Goal: Use online tool/utility: Utilize a website feature to perform a specific function

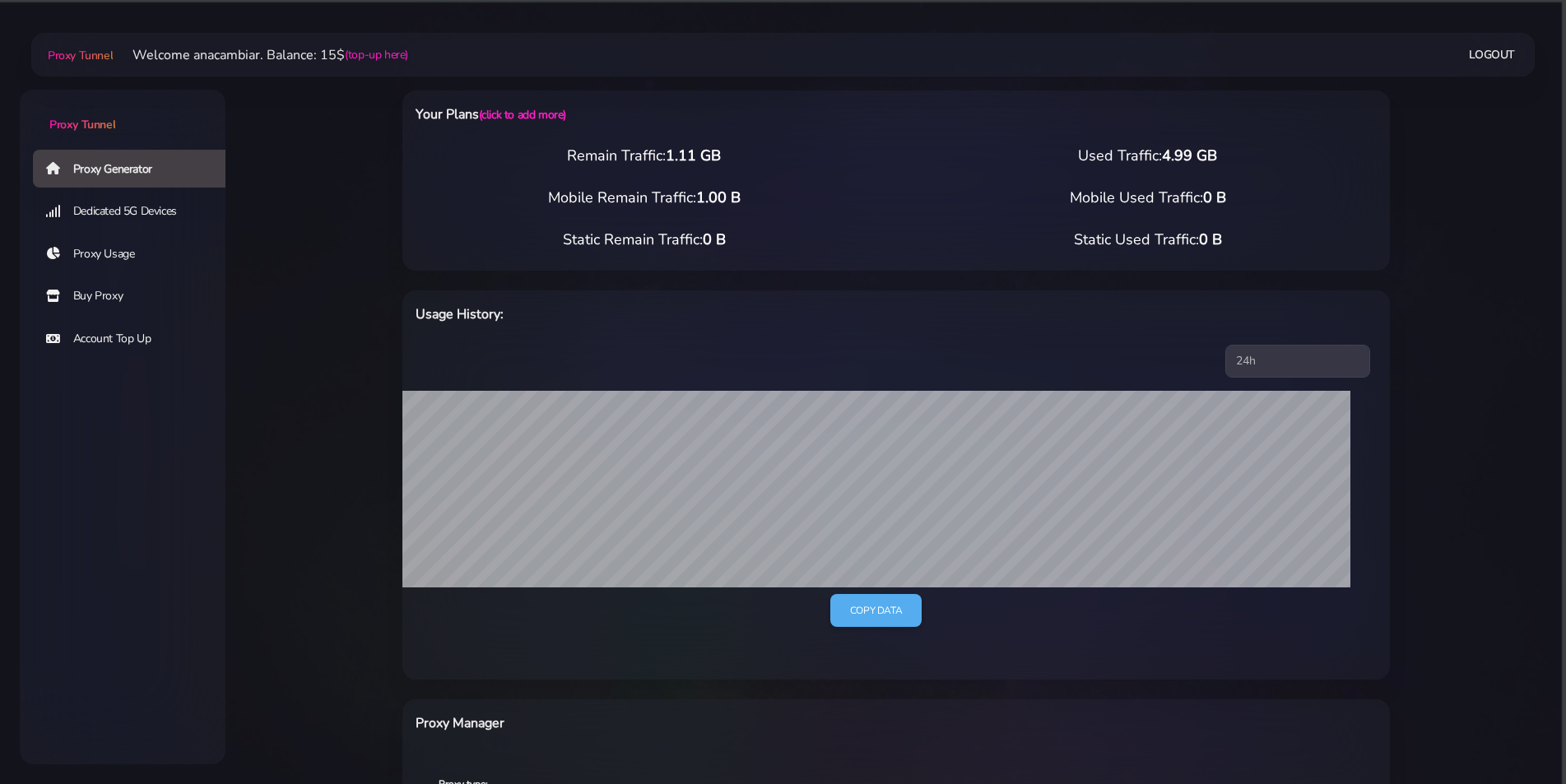
scroll to position [442, 0]
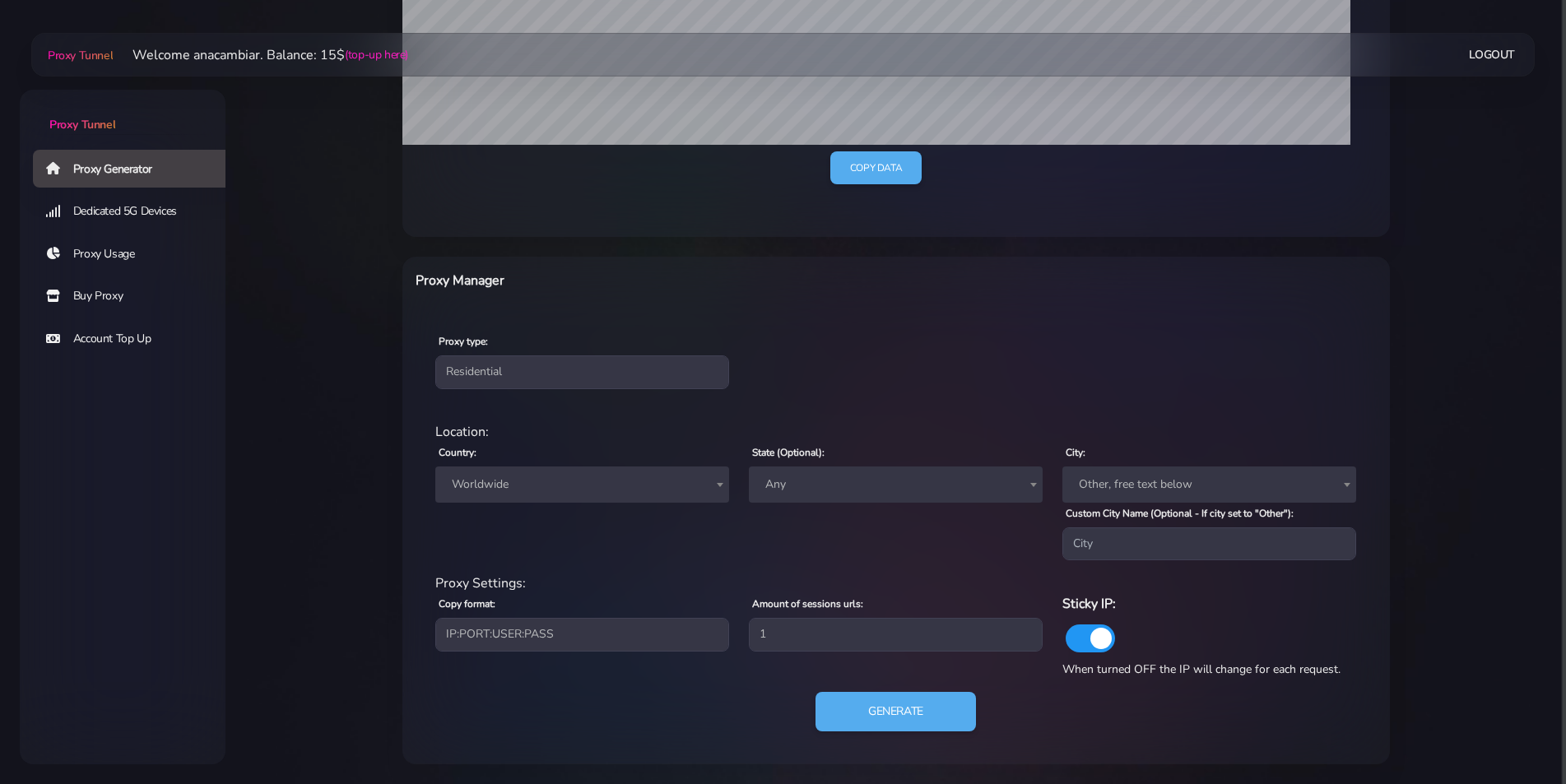
click at [489, 480] on span "Worldwide" at bounding box center [582, 485] width 274 height 23
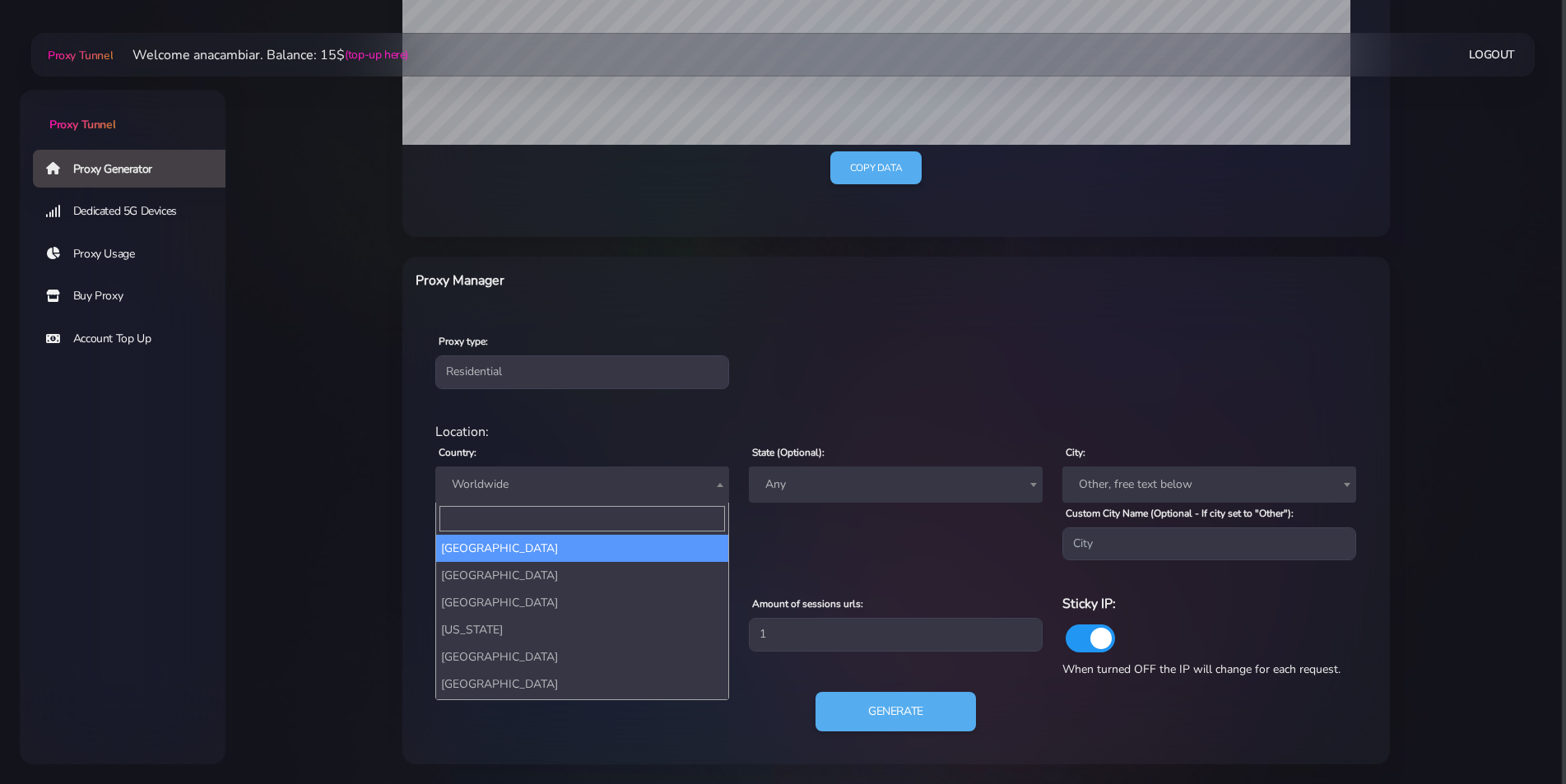
scroll to position [247, 0]
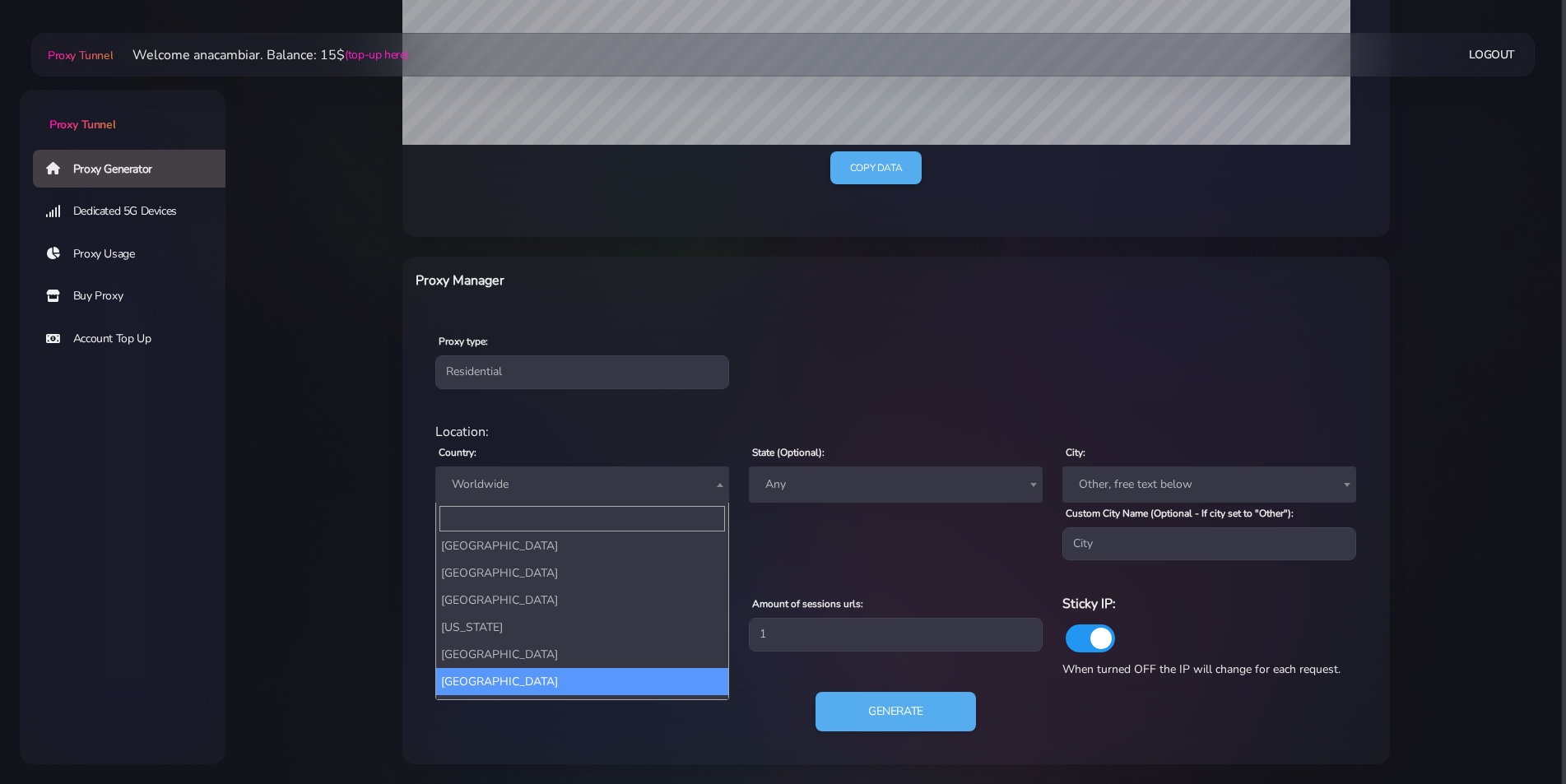
select select "AU"
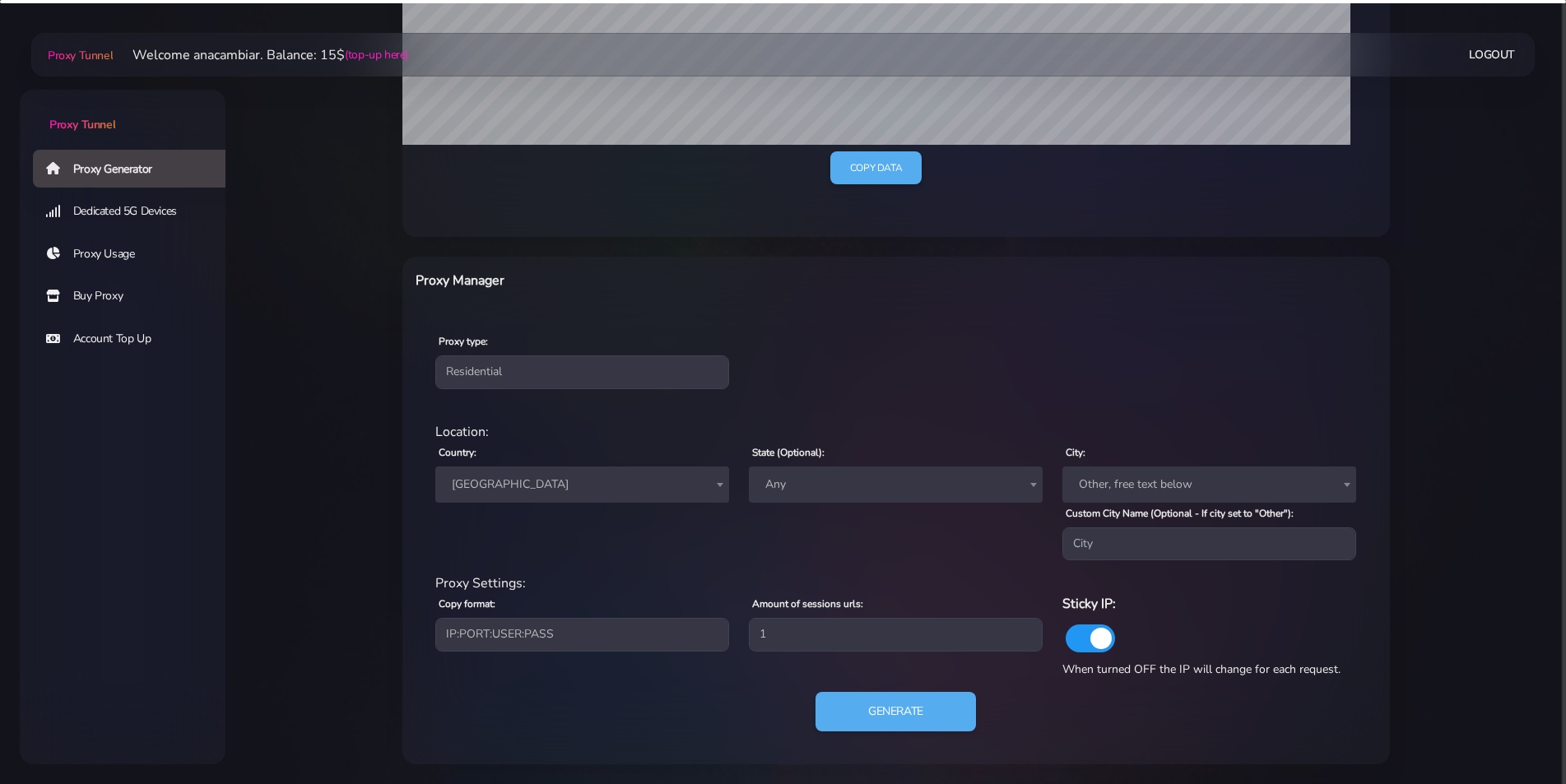
click at [810, 482] on span "Any" at bounding box center [896, 485] width 274 height 23
click at [832, 398] on div "Proxy type: Residential Static Mobile" at bounding box center [896, 360] width 981 height 97
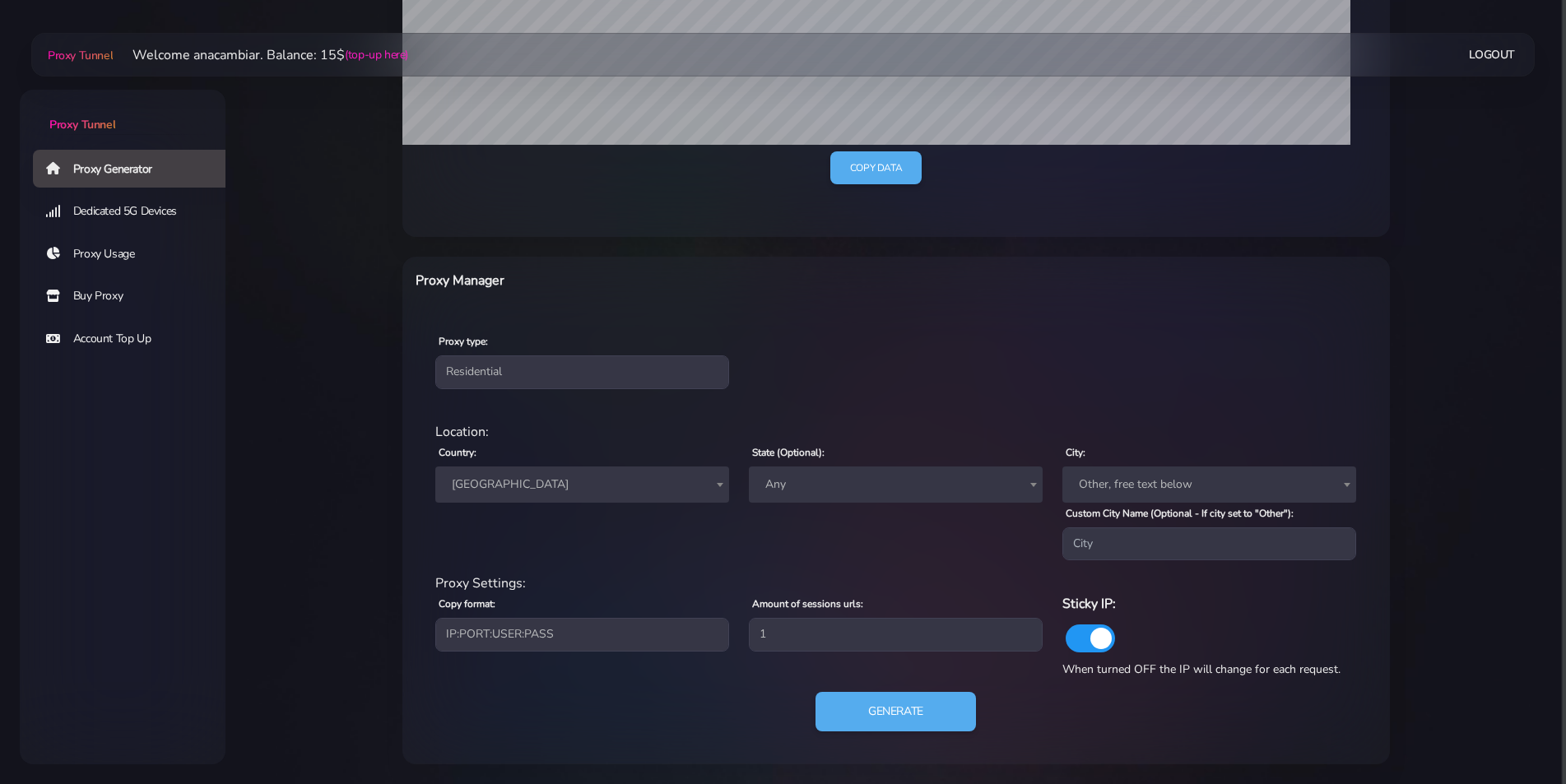
click at [796, 480] on span "Any" at bounding box center [896, 485] width 274 height 23
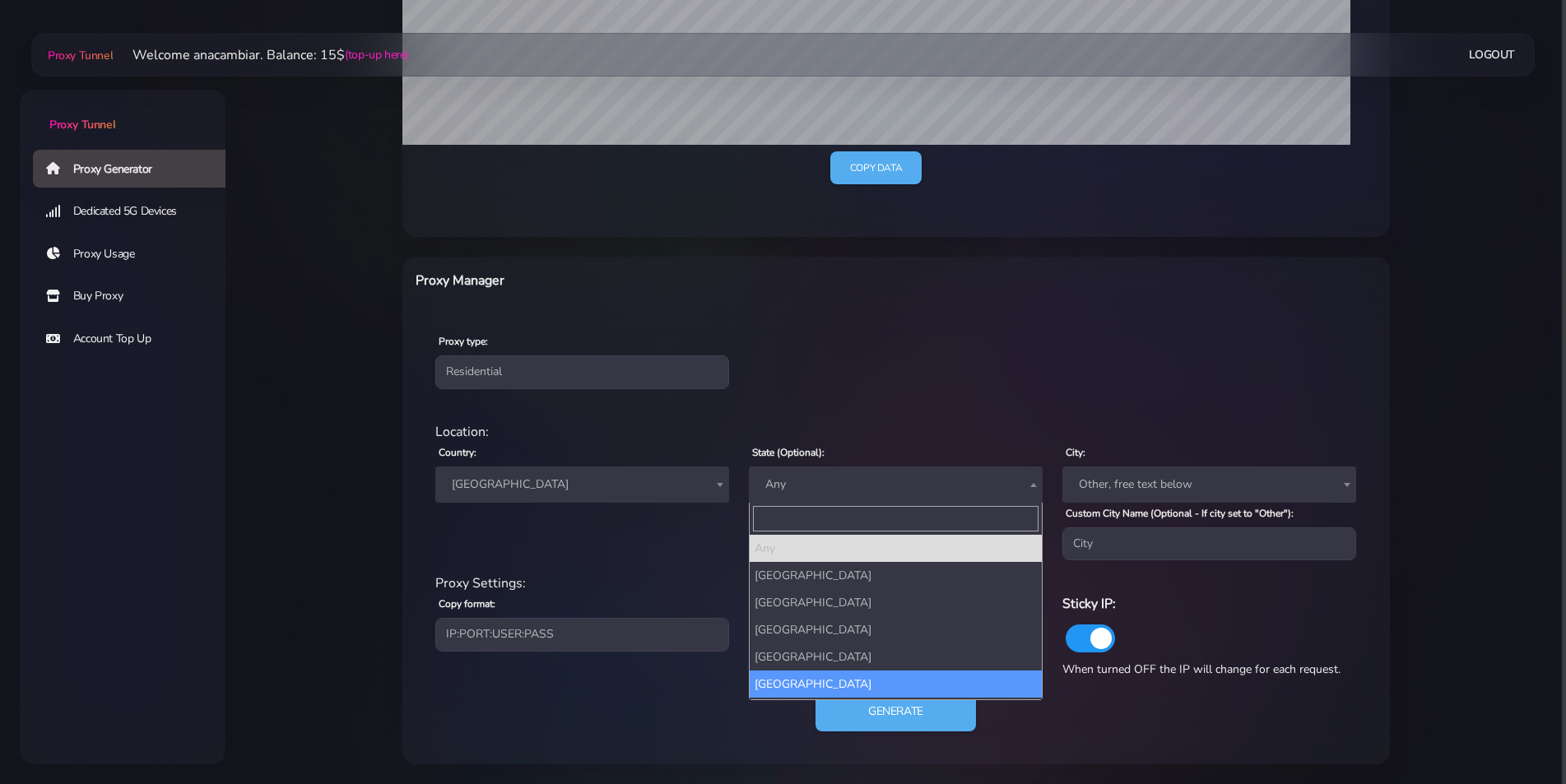
select select "South Australia"
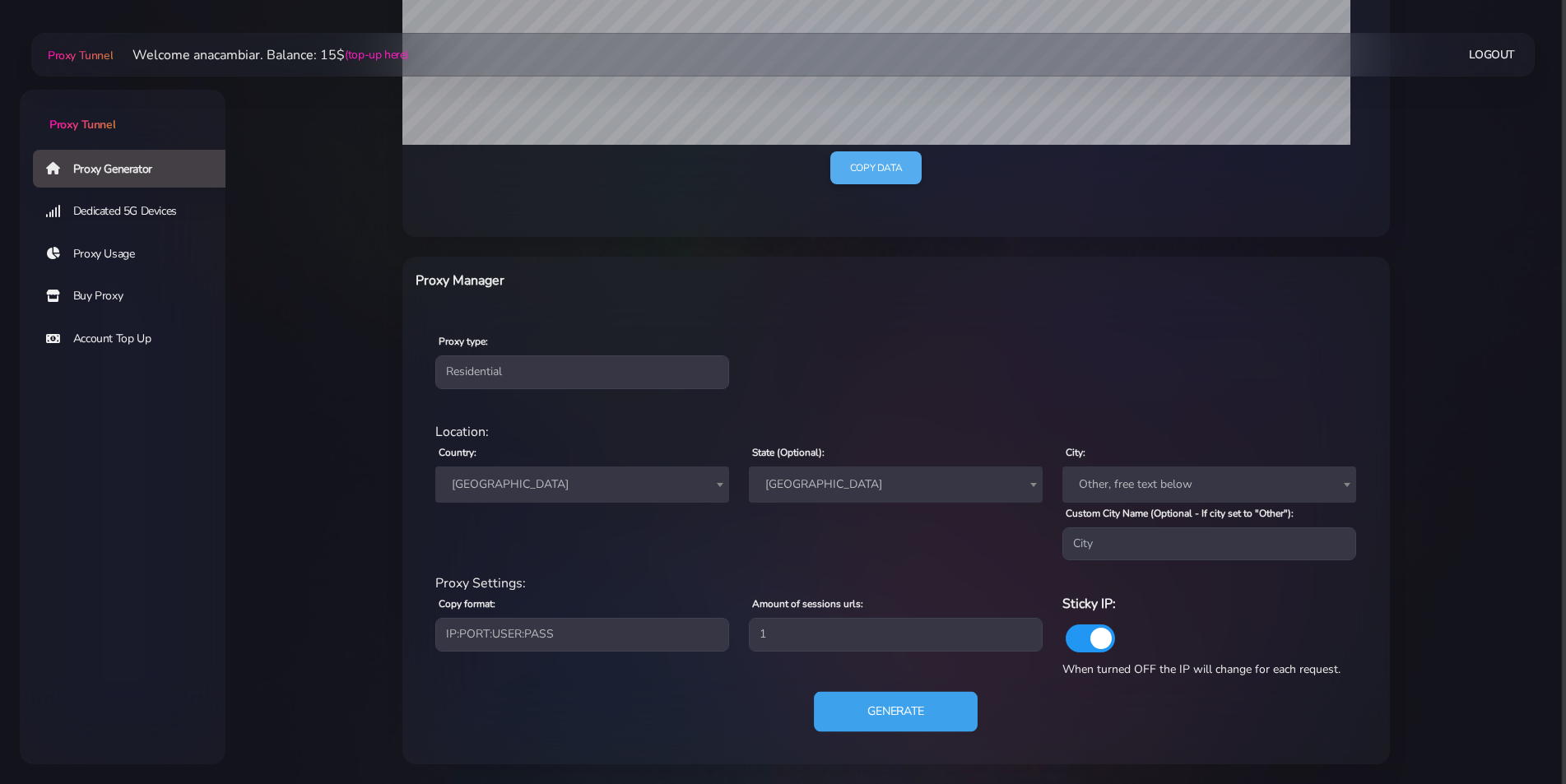
click at [916, 716] on button "Generate" at bounding box center [895, 712] width 164 height 40
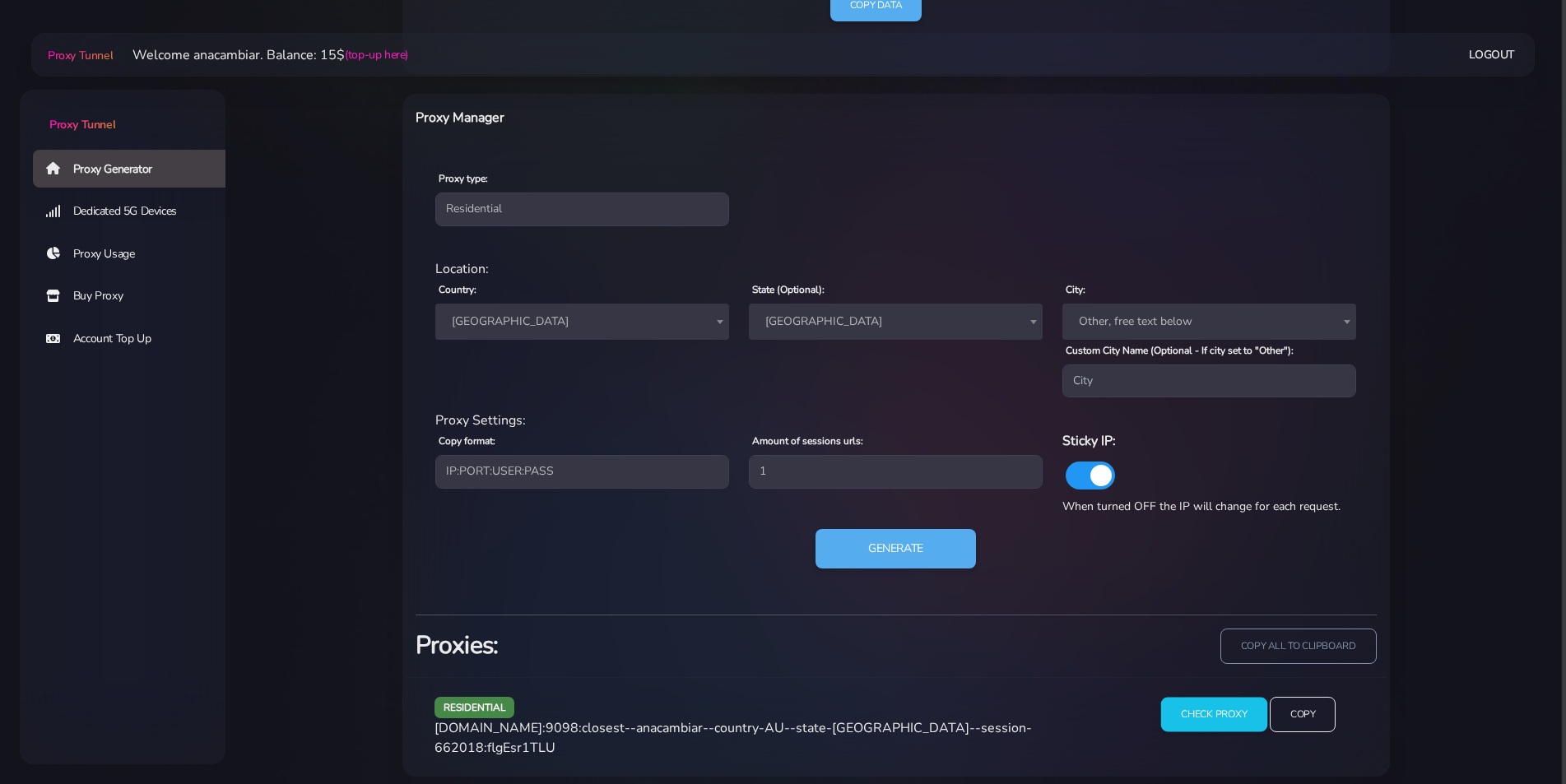
click at [1202, 718] on input "Check Proxy" at bounding box center [1215, 715] width 106 height 35
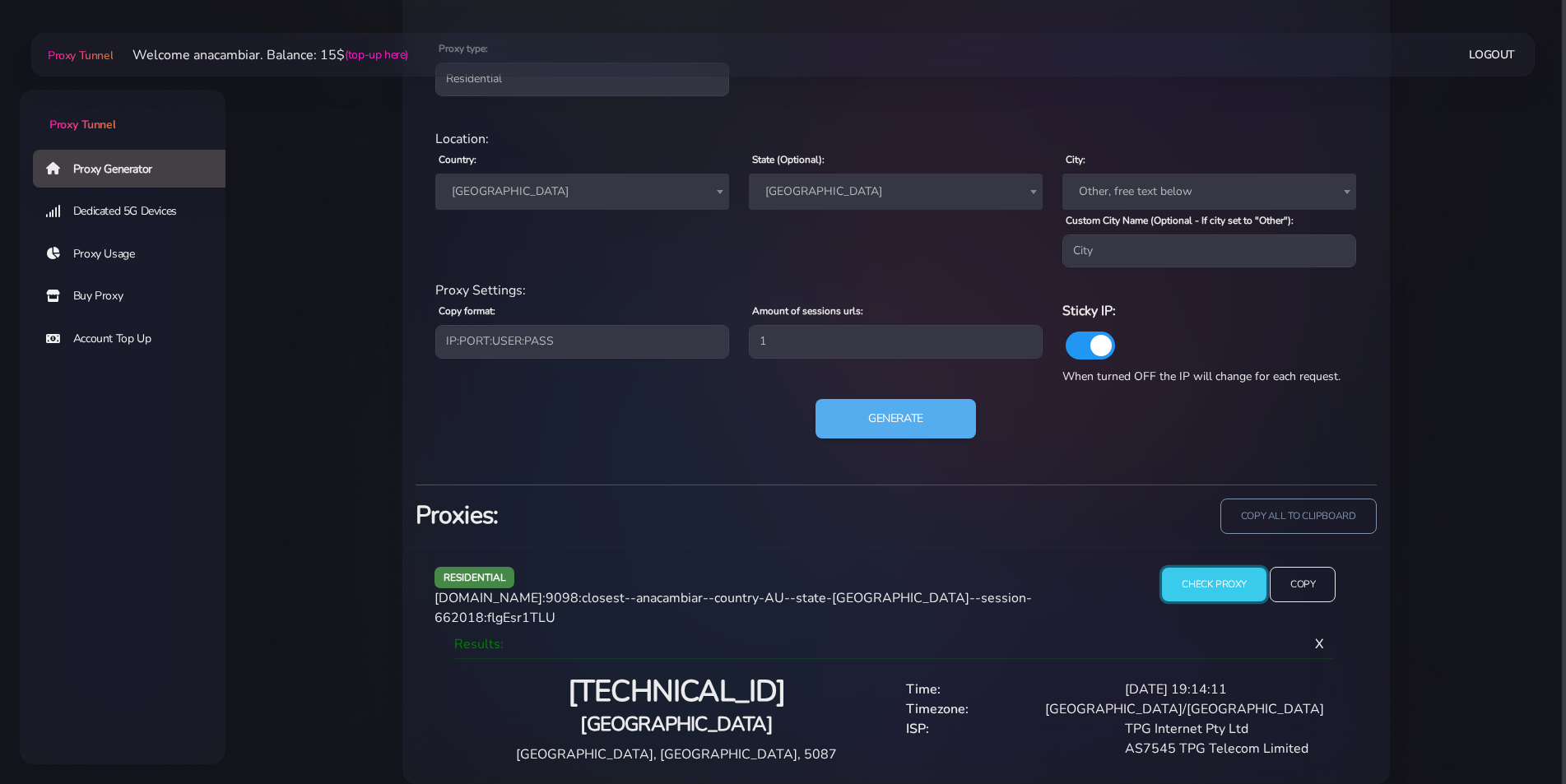
scroll to position [743, 0]
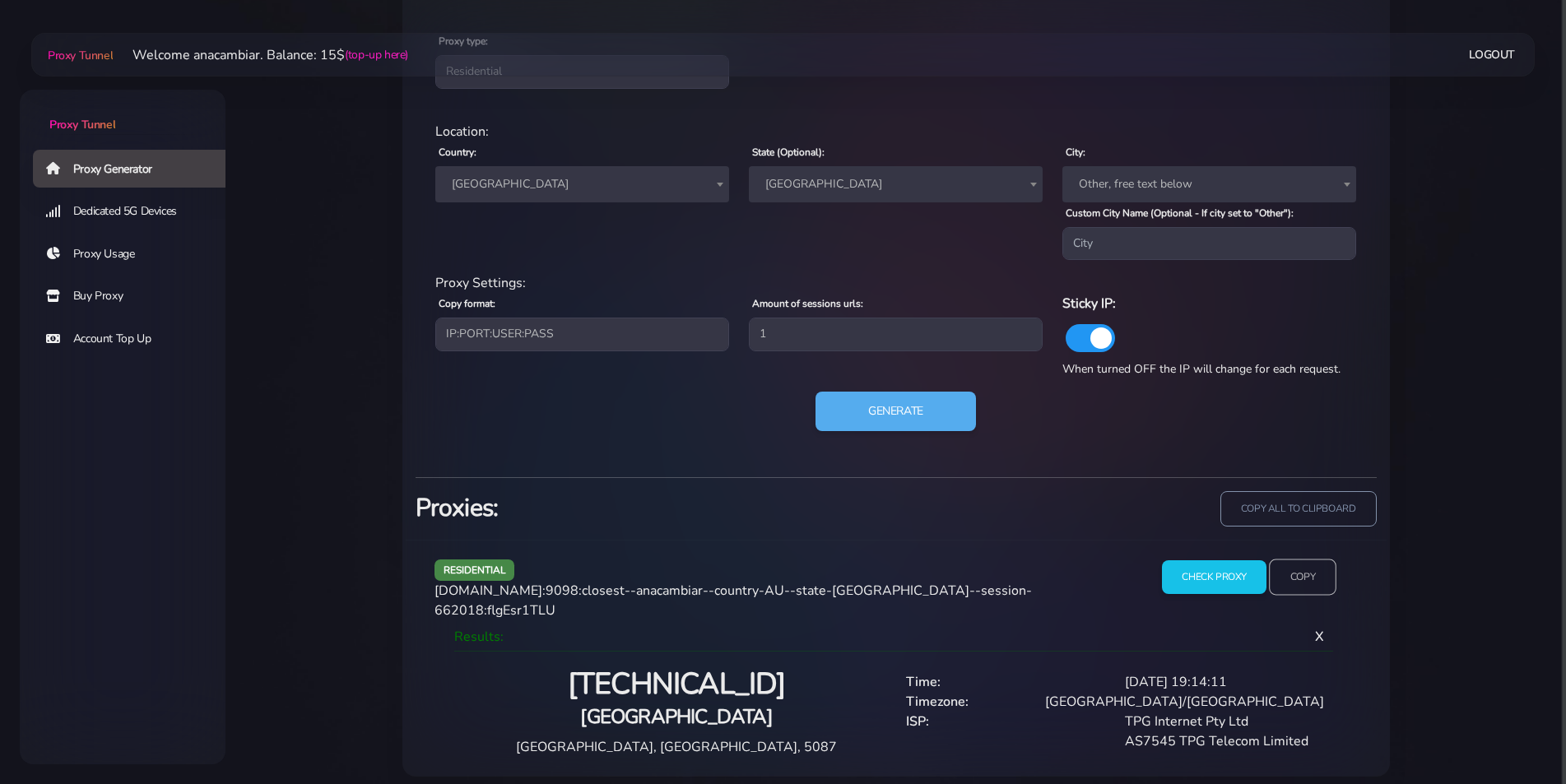
click at [1307, 569] on input "Copy" at bounding box center [1303, 578] width 68 height 36
